Goal: Information Seeking & Learning: Learn about a topic

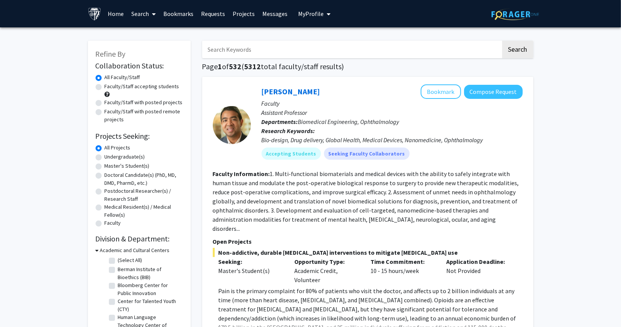
click at [105, 167] on label "Master's Student(s)" at bounding box center [127, 166] width 45 height 8
click at [105, 167] on input "Master's Student(s)" at bounding box center [107, 164] width 5 height 5
radio input "true"
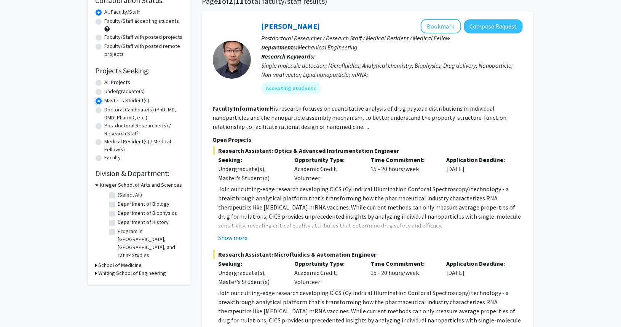
scroll to position [76, 0]
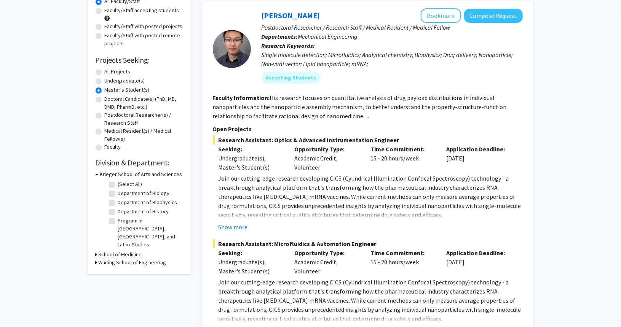
click at [102, 251] on h3 "School of Medicine" at bounding box center [120, 255] width 43 height 8
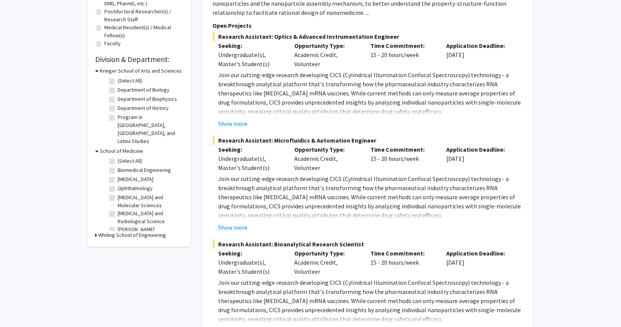
scroll to position [190, 0]
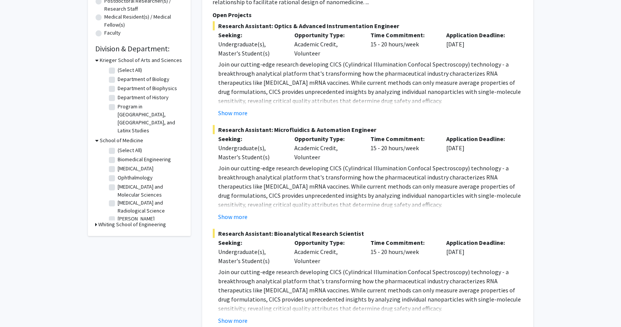
click at [118, 183] on label "[MEDICAL_DATA] and Molecular Sciences" at bounding box center [149, 191] width 63 height 16
click at [118, 183] on input "[MEDICAL_DATA] and Molecular Sciences" at bounding box center [120, 185] width 5 height 5
checkbox input "true"
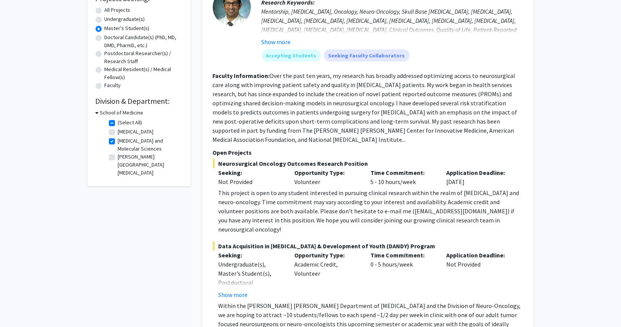
scroll to position [152, 0]
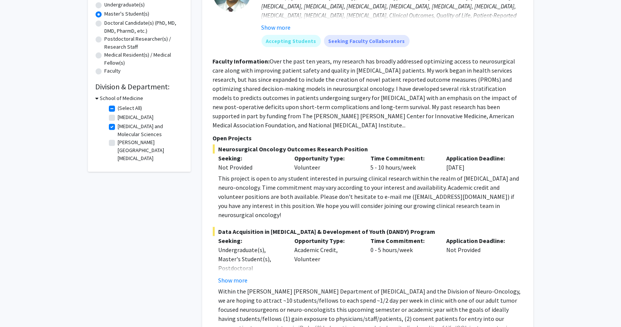
click at [118, 144] on label "[PERSON_NAME][GEOGRAPHIC_DATA][MEDICAL_DATA]" at bounding box center [149, 151] width 63 height 24
click at [118, 144] on input "[PERSON_NAME][GEOGRAPHIC_DATA][MEDICAL_DATA]" at bounding box center [120, 141] width 5 height 5
checkbox input "true"
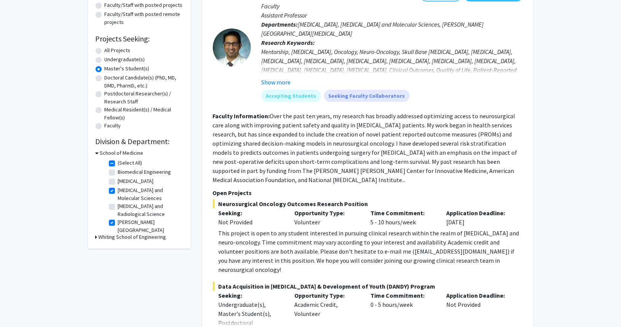
scroll to position [114, 0]
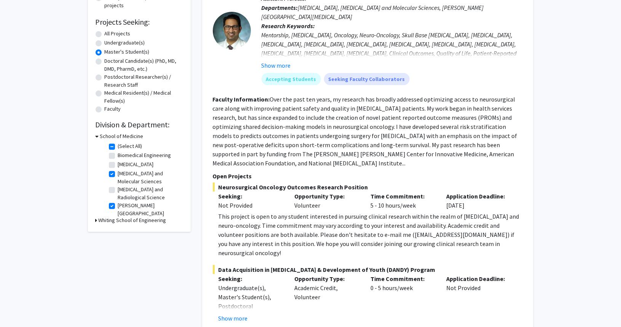
click at [118, 165] on label "[MEDICAL_DATA]" at bounding box center [136, 165] width 36 height 8
click at [118, 165] on input "[MEDICAL_DATA]" at bounding box center [120, 163] width 5 height 5
checkbox input "true"
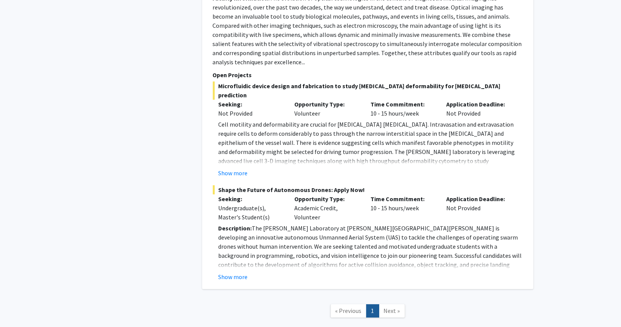
scroll to position [979, 0]
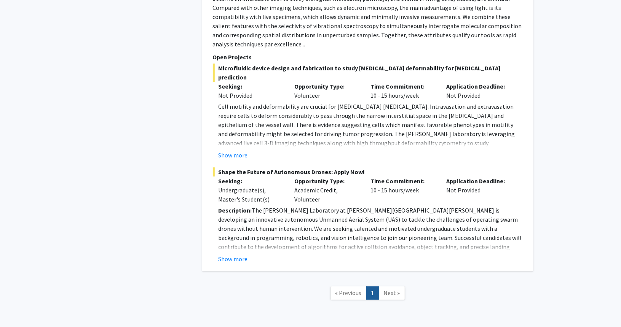
click at [390, 287] on link "Next »" at bounding box center [392, 293] width 26 height 13
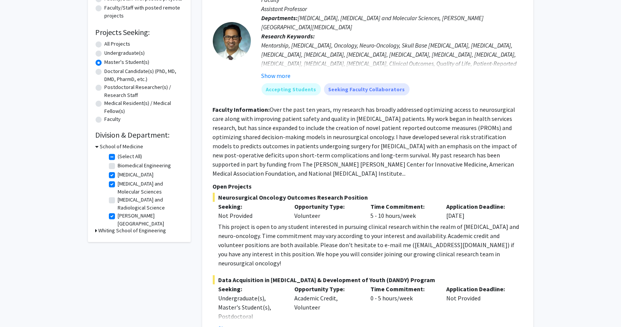
scroll to position [104, 0]
click at [105, 45] on label "All Projects" at bounding box center [118, 44] width 26 height 8
click at [105, 45] on input "All Projects" at bounding box center [107, 42] width 5 height 5
radio input "true"
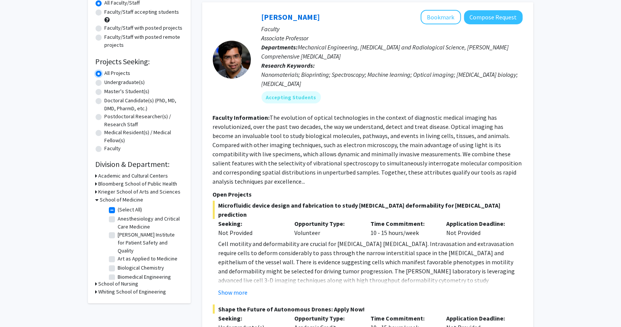
scroll to position [76, 0]
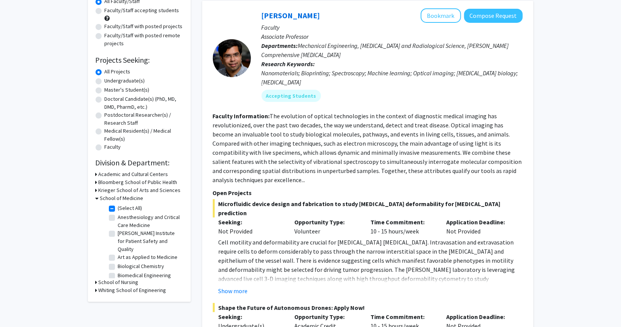
click at [118, 209] on label "(Select All)" at bounding box center [130, 208] width 24 height 8
click at [118, 209] on input "(Select All)" at bounding box center [120, 206] width 5 height 5
checkbox input "false"
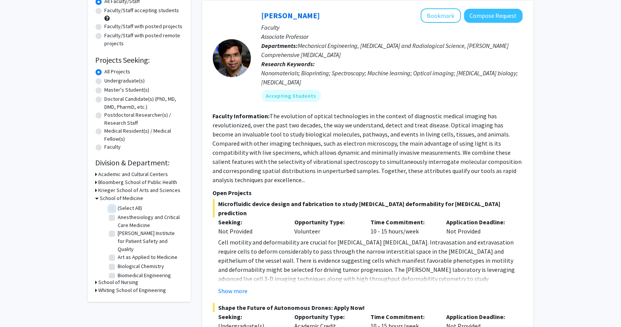
checkbox input "false"
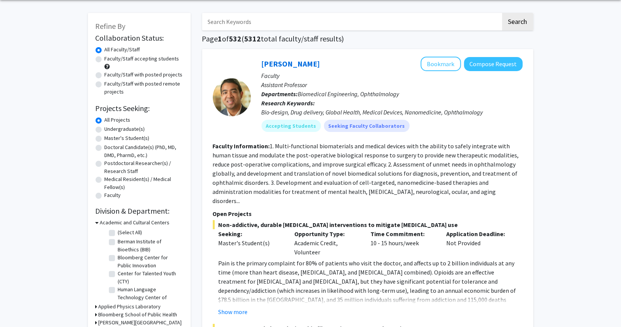
scroll to position [76, 0]
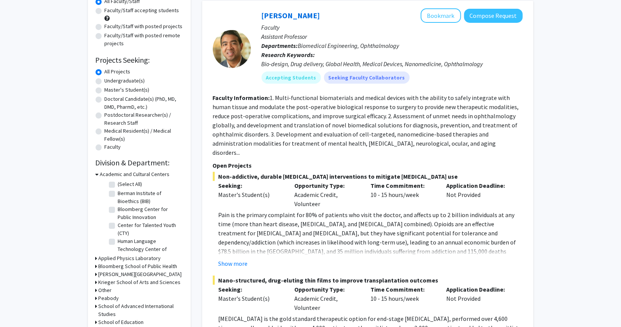
click at [117, 173] on h3 "Academic and Cultural Centers" at bounding box center [135, 175] width 70 height 8
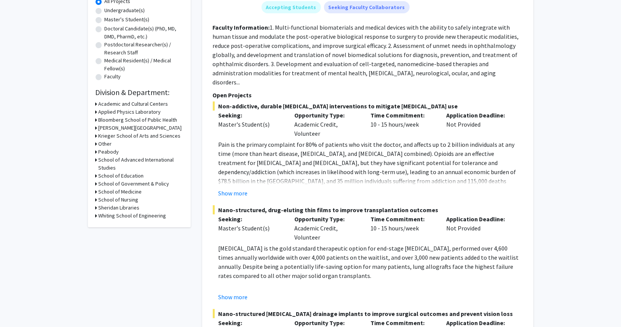
scroll to position [152, 0]
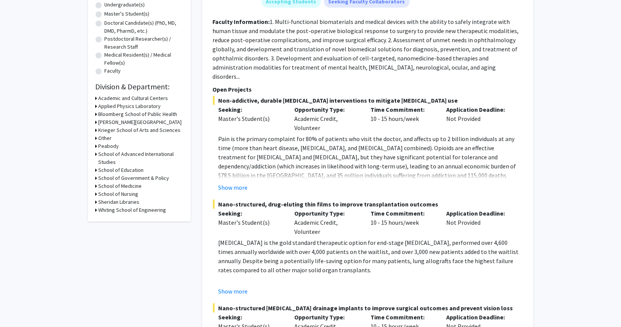
click at [133, 184] on h3 "School of Medicine" at bounding box center [120, 186] width 43 height 8
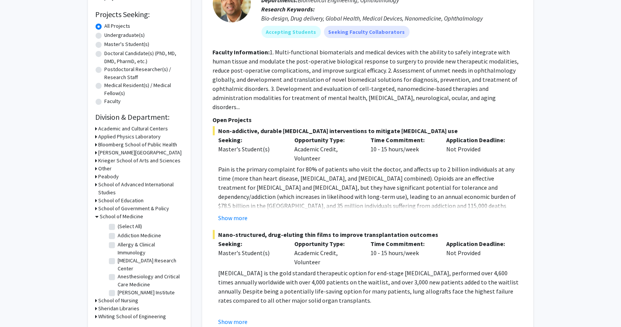
scroll to position [76, 0]
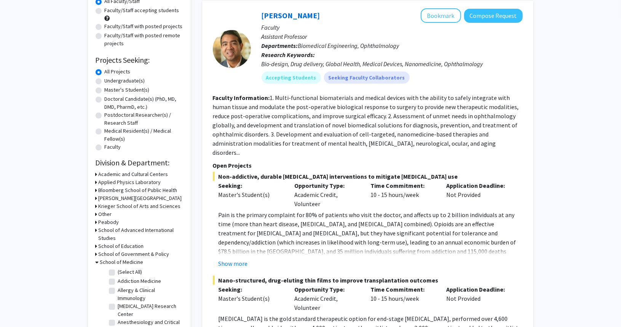
click at [118, 271] on label "(Select All)" at bounding box center [130, 272] width 24 height 8
click at [118, 271] on input "(Select All)" at bounding box center [120, 270] width 5 height 5
checkbox input "true"
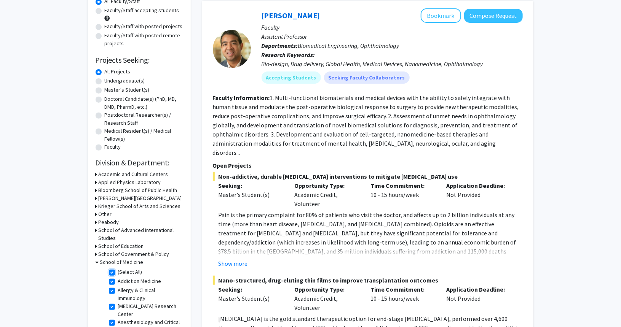
checkbox input "true"
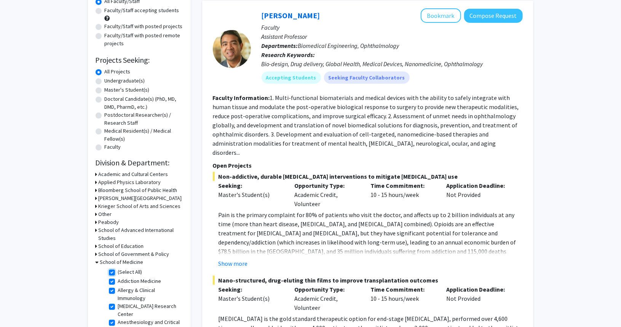
checkbox input "true"
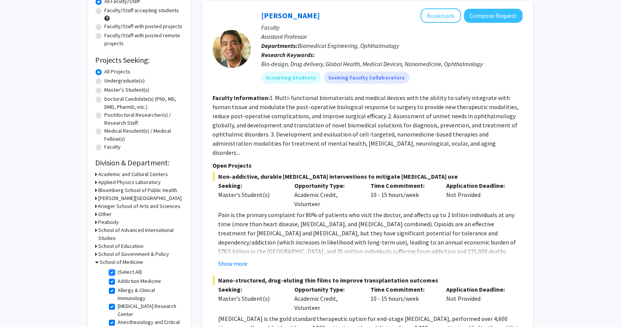
checkbox input "true"
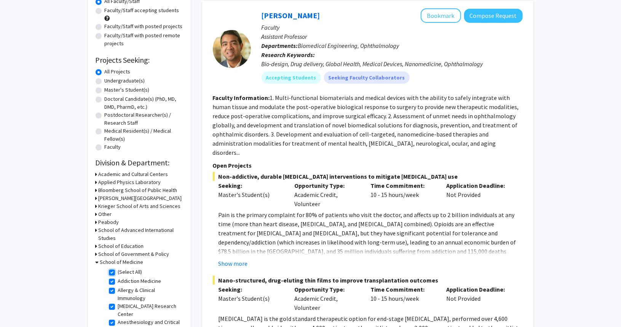
checkbox input "true"
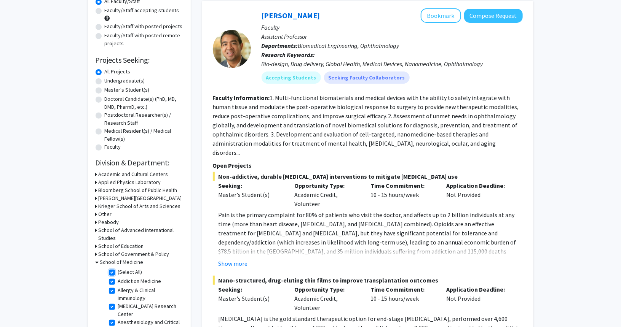
checkbox input "true"
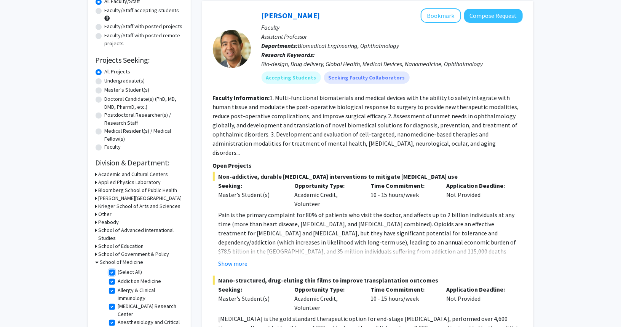
checkbox input "true"
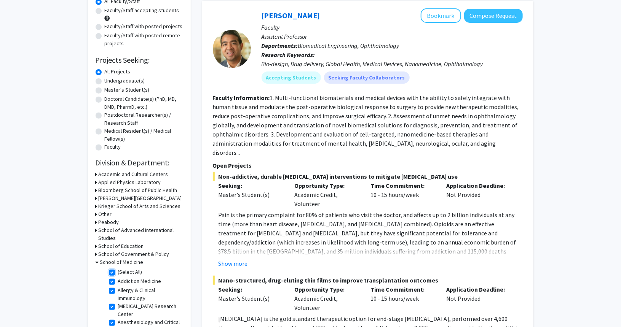
checkbox input "true"
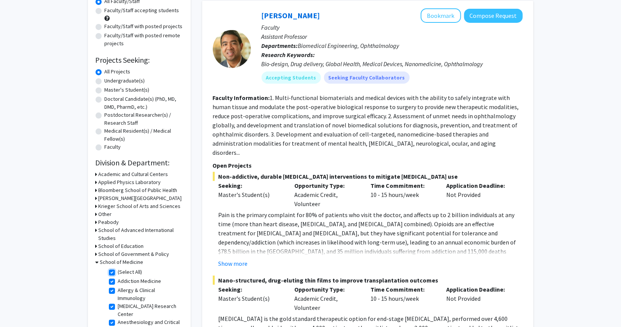
checkbox input "true"
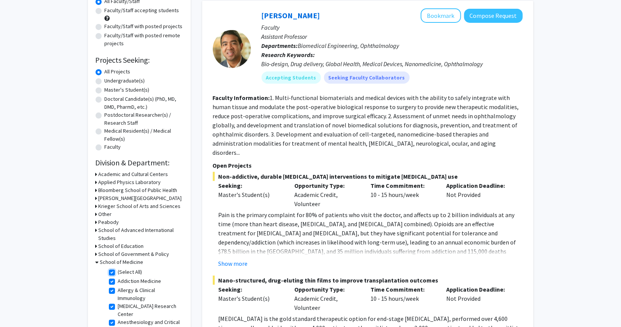
checkbox input "true"
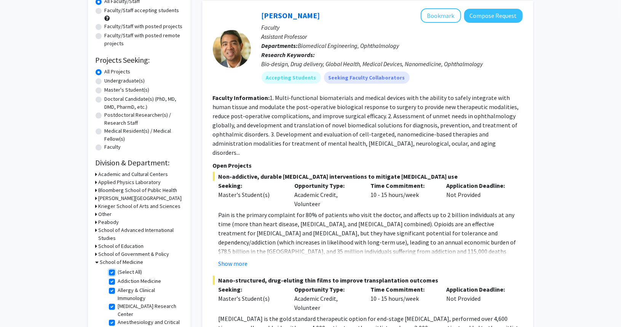
checkbox input "true"
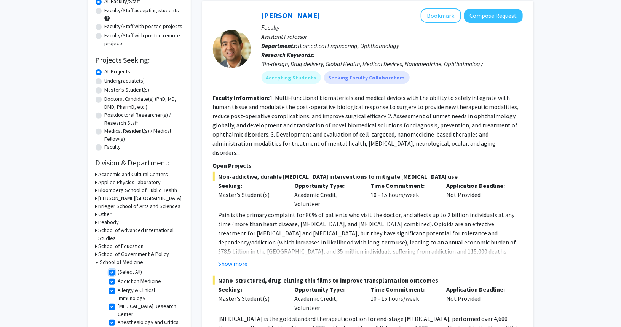
checkbox input "true"
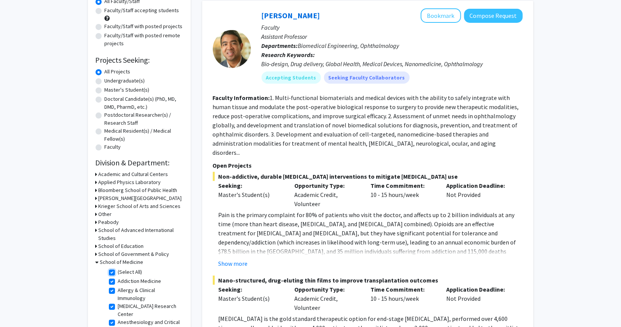
checkbox input "true"
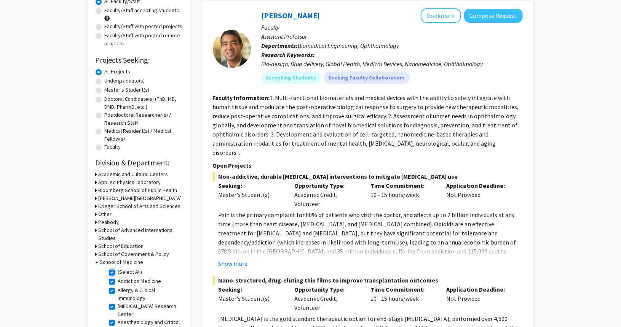
checkbox input "true"
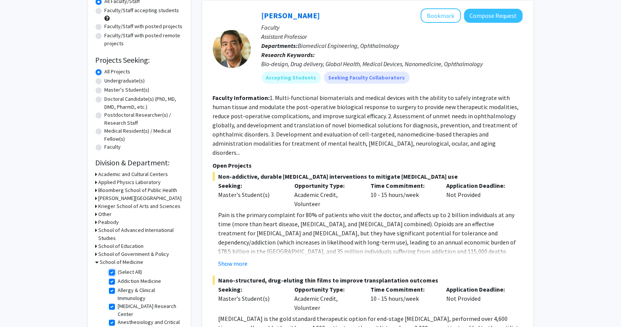
checkbox input "true"
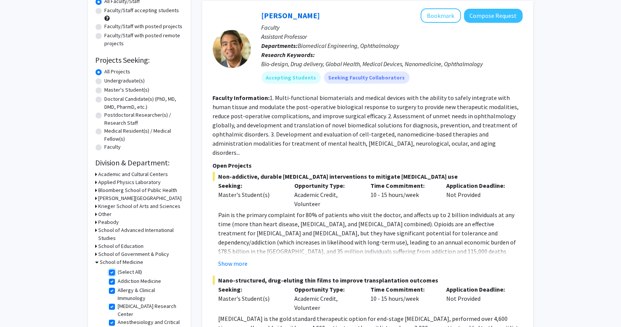
checkbox input "true"
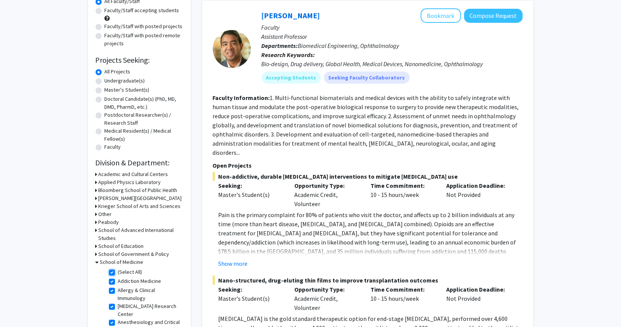
checkbox input "true"
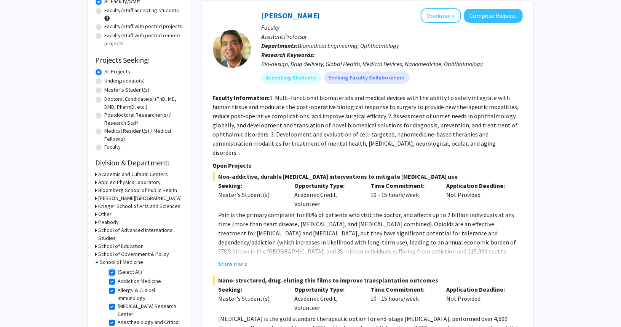
checkbox input "true"
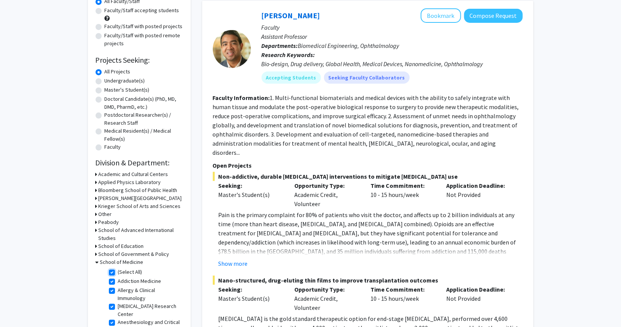
checkbox input "true"
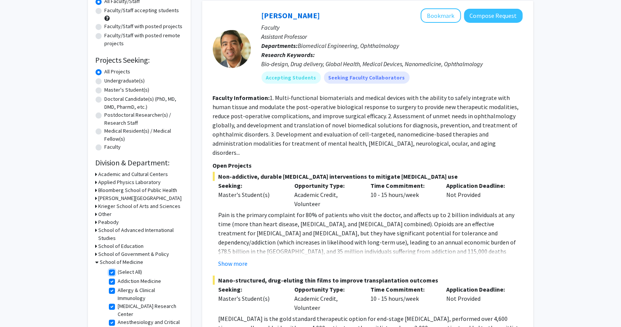
checkbox input "true"
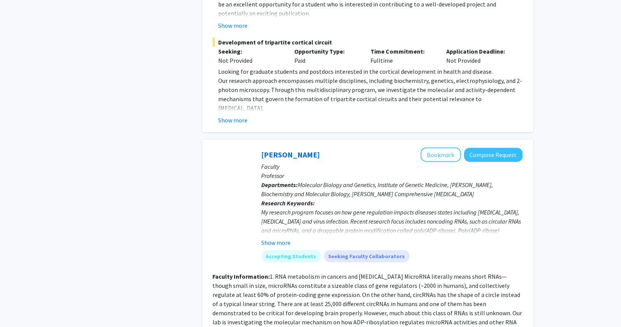
scroll to position [1713, 0]
click at [285, 238] on button "Show more" at bounding box center [276, 242] width 29 height 9
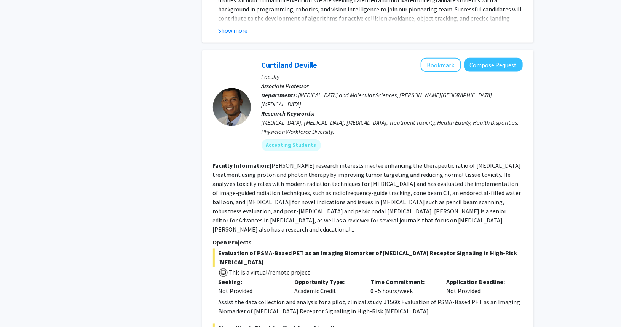
scroll to position [3429, 0]
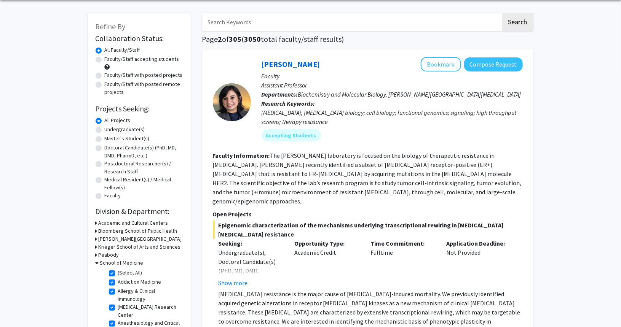
scroll to position [38, 0]
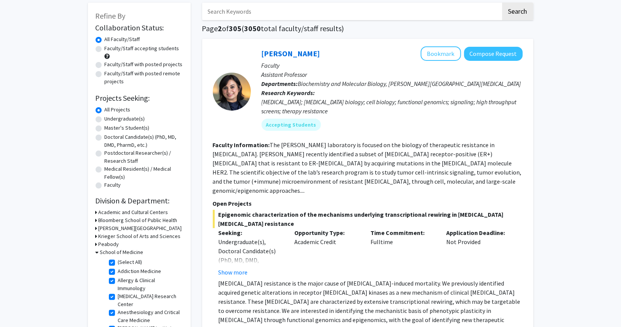
click at [232, 268] on button "Show more" at bounding box center [233, 272] width 29 height 9
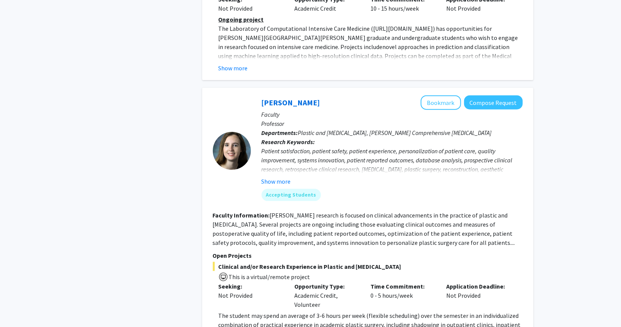
scroll to position [1828, 0]
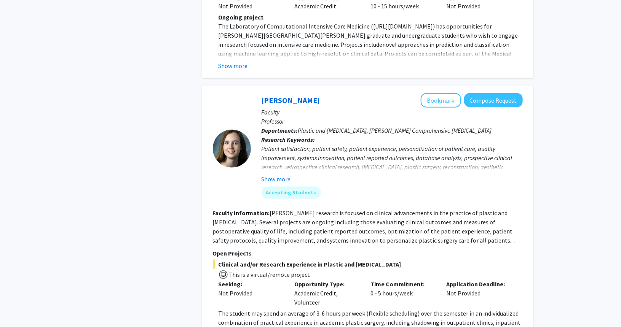
click at [276, 175] on button "Show more" at bounding box center [276, 179] width 29 height 9
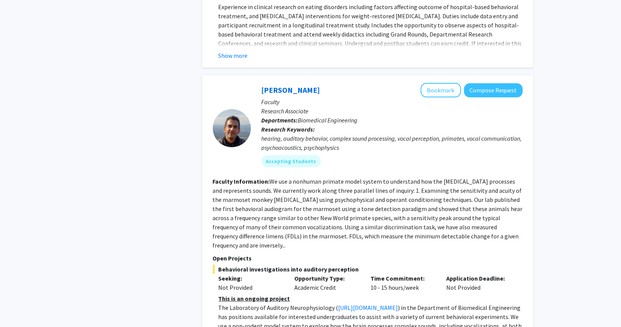
scroll to position [2664, 0]
